Goal: Task Accomplishment & Management: Use online tool/utility

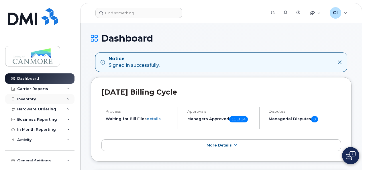
click at [69, 100] on div "Inventory" at bounding box center [39, 99] width 69 height 10
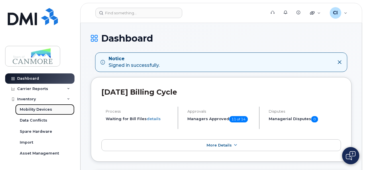
click at [47, 110] on div "Mobility Devices" at bounding box center [36, 109] width 32 height 5
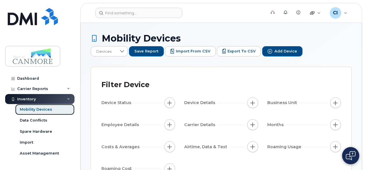
scroll to position [7, 0]
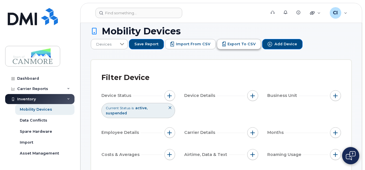
click at [226, 42] on icon "Export to CSV" at bounding box center [224, 44] width 4 height 5
click at [159, 42] on span "Save Report" at bounding box center [146, 44] width 24 height 5
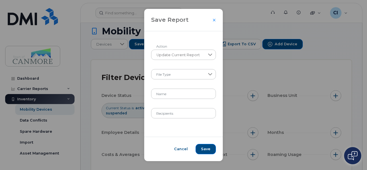
click at [237, 52] on div "Save Report Update Current Report Action File Type Name Recipients Cancel Save" at bounding box center [183, 85] width 367 height 170
click at [213, 20] on icon "Close" at bounding box center [213, 20] width 3 height 5
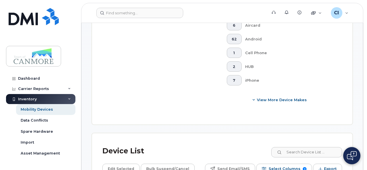
scroll to position [304, 0]
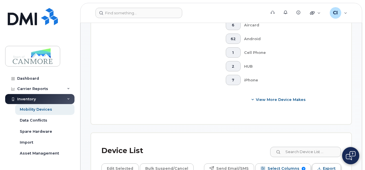
click at [325, 164] on span "Export" at bounding box center [329, 168] width 13 height 9
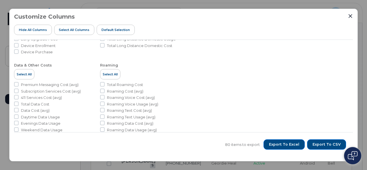
scroll to position [247, 0]
click at [298, 147] on span "Export to Excel" at bounding box center [284, 144] width 30 height 5
